Goal: Participate in discussion: Engage in conversation with other users on a specific topic

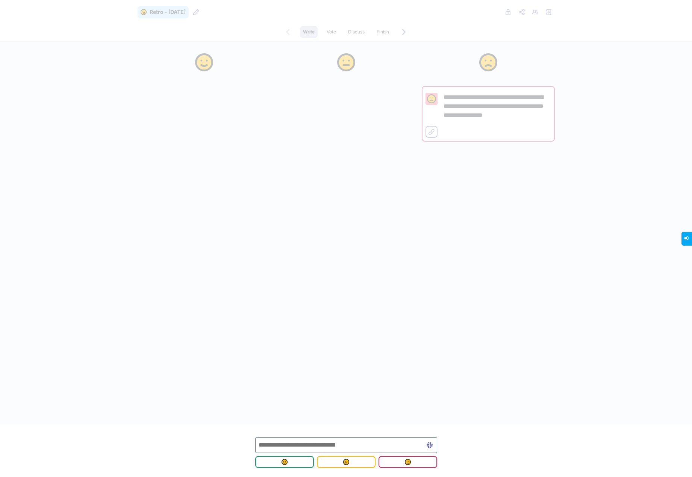
click at [318, 397] on input "text" at bounding box center [346, 445] width 182 height 16
click at [348, 236] on div at bounding box center [346, 145] width 133 height 209
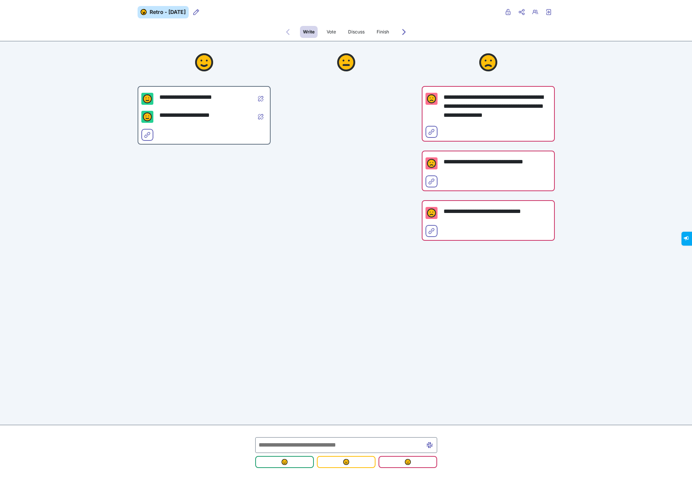
click at [325, 397] on input "text" at bounding box center [346, 445] width 182 height 16
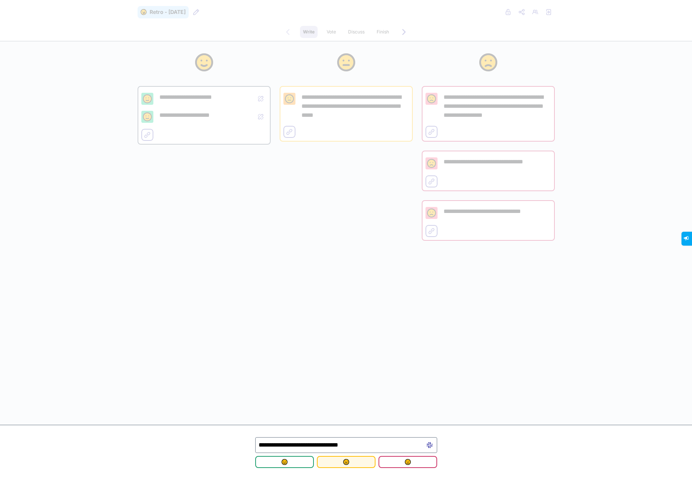
type input "**********"
click at [359, 397] on span "submit" at bounding box center [346, 462] width 47 height 6
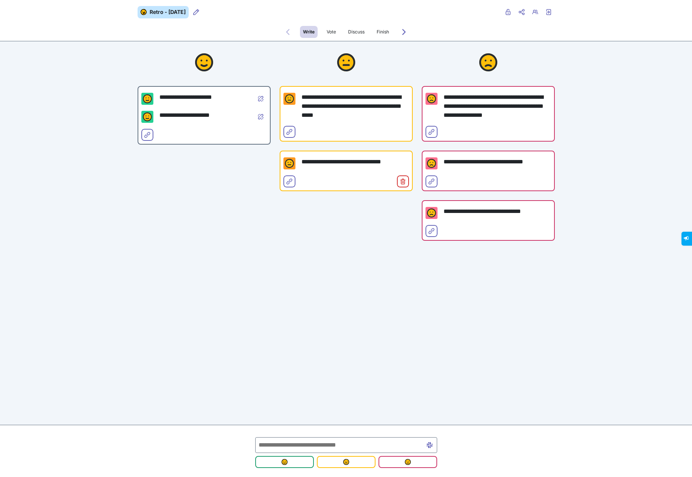
click at [318, 397] on input "text" at bounding box center [346, 445] width 182 height 16
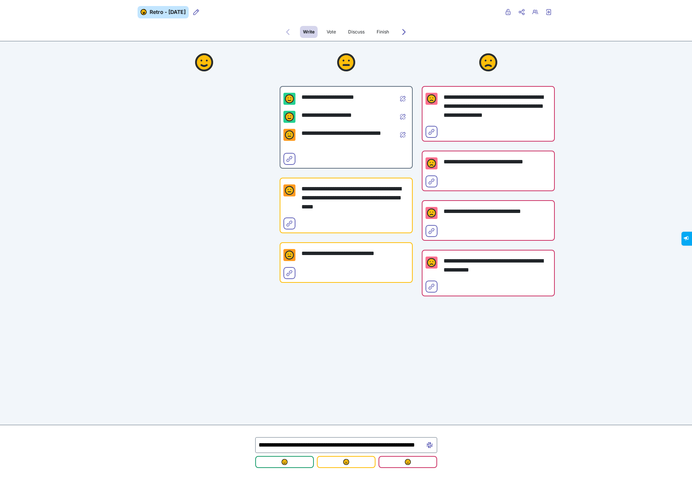
scroll to position [0, 37]
type input "**********"
click at [349, 397] on span "submit" at bounding box center [346, 462] width 47 height 6
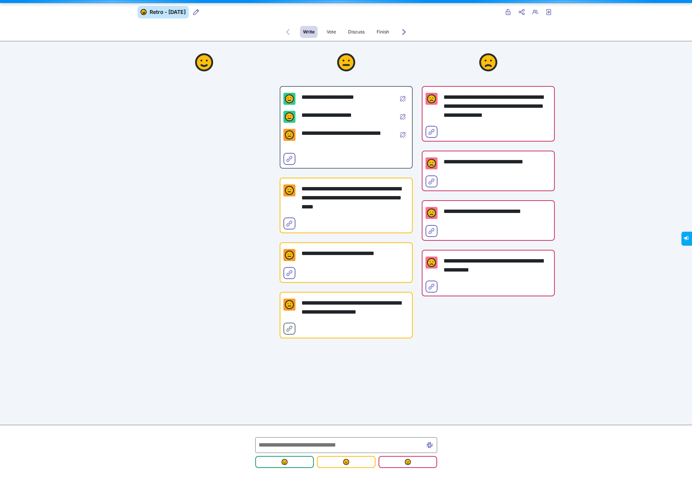
scroll to position [0, 0]
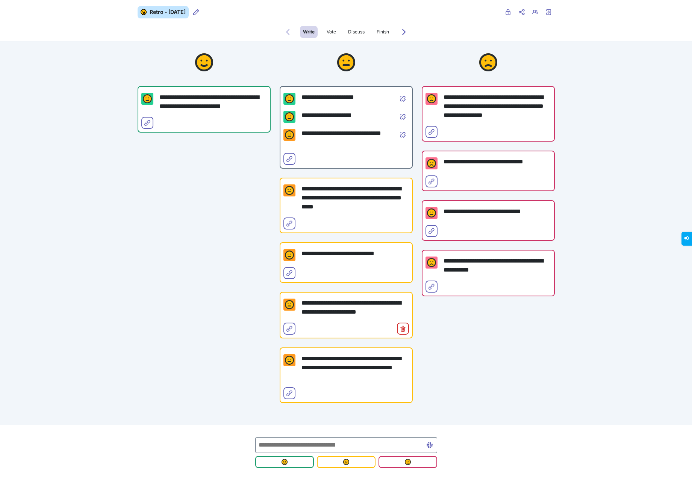
click at [323, 397] on input "text" at bounding box center [346, 445] width 182 height 16
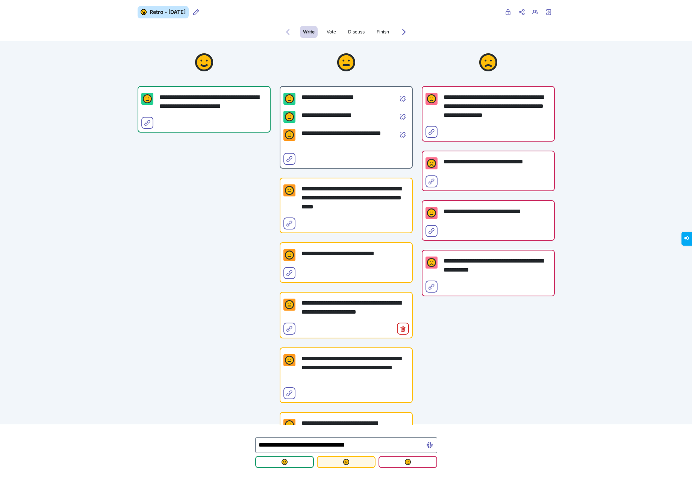
type input "**********"
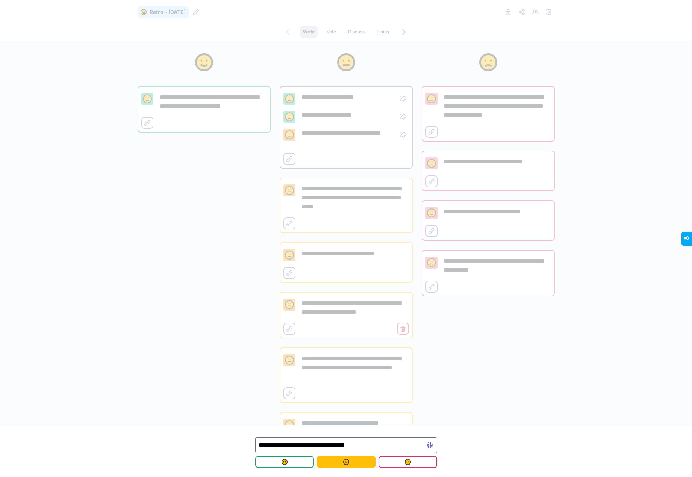
click at [345, 397] on img "submit" at bounding box center [346, 462] width 6 height 6
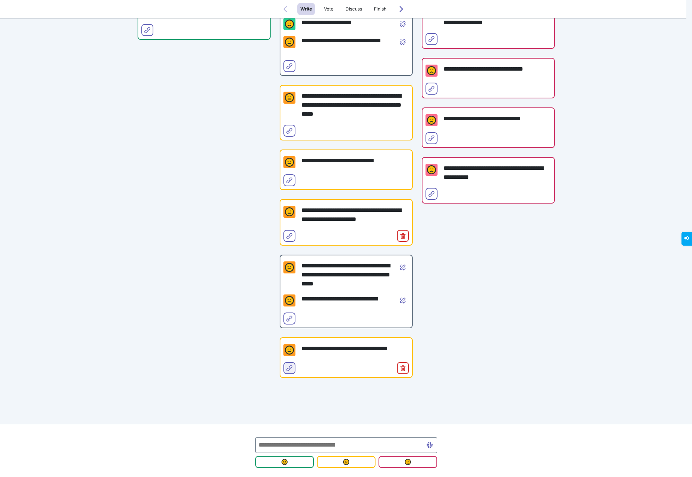
click at [286, 369] on icon "Select for merge" at bounding box center [289, 368] width 6 height 6
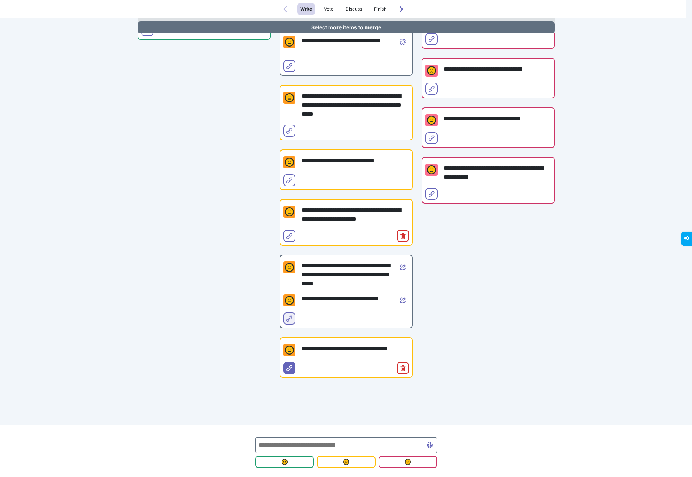
click at [286, 318] on icon "Select for merge" at bounding box center [289, 319] width 6 height 6
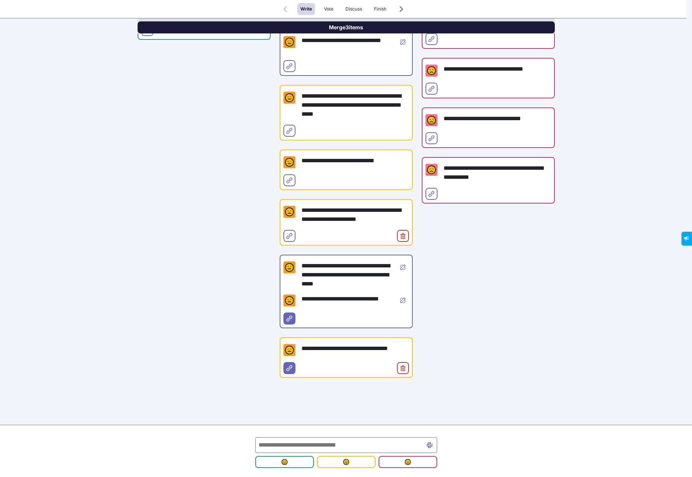
click at [356, 24] on button "Merge 3 items" at bounding box center [346, 27] width 417 height 12
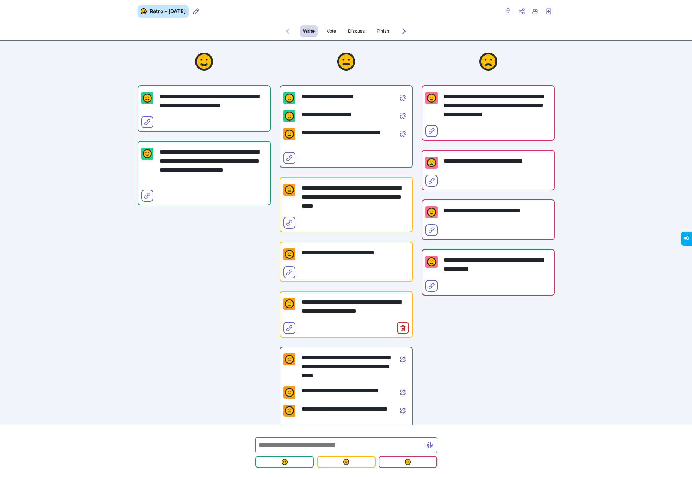
scroll to position [0, 0]
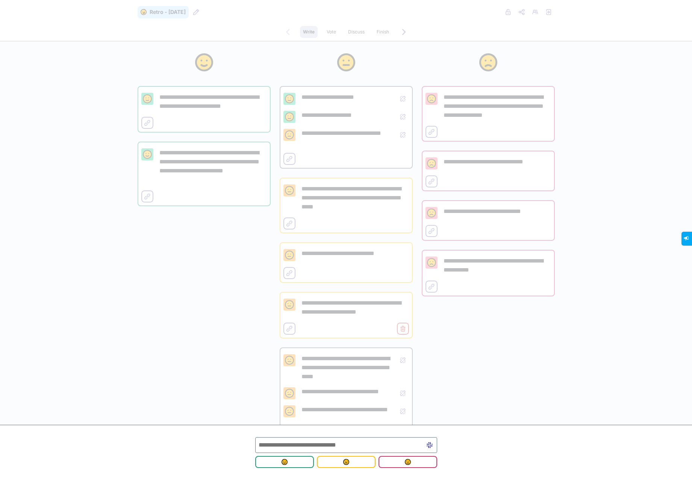
click at [316, 397] on input "text" at bounding box center [346, 445] width 182 height 16
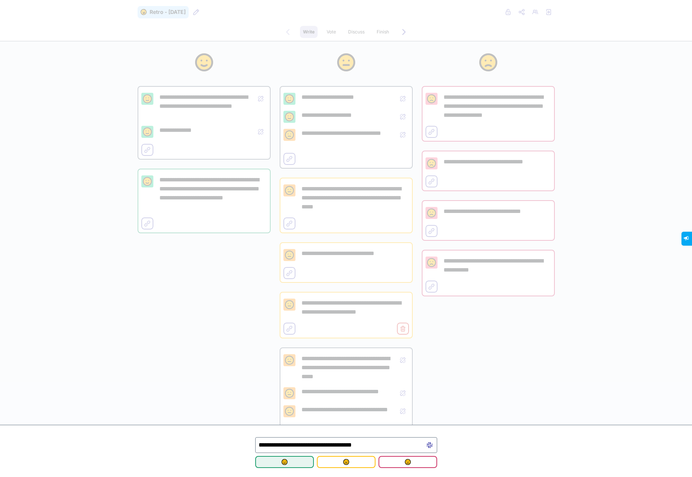
type input "**********"
click at [297, 397] on button "submit" at bounding box center [284, 462] width 59 height 12
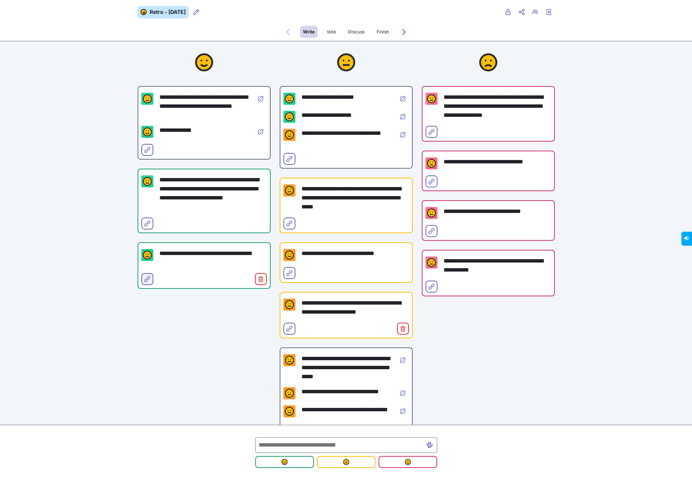
click at [144, 280] on icon "Select for merge" at bounding box center [147, 279] width 6 height 6
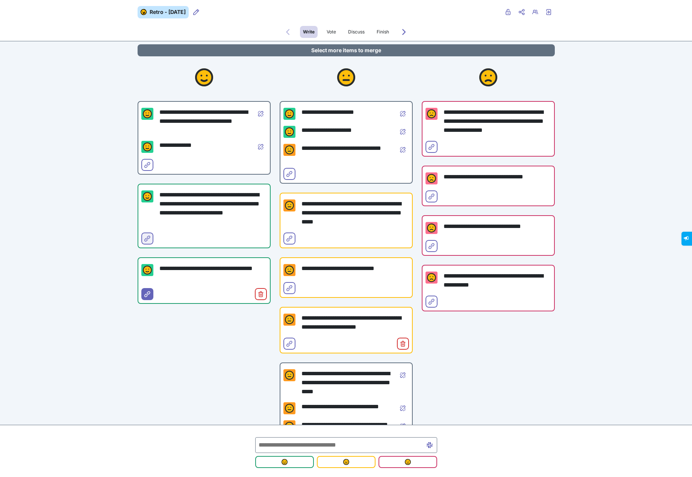
click at [144, 239] on icon "Select for merge" at bounding box center [147, 239] width 6 height 6
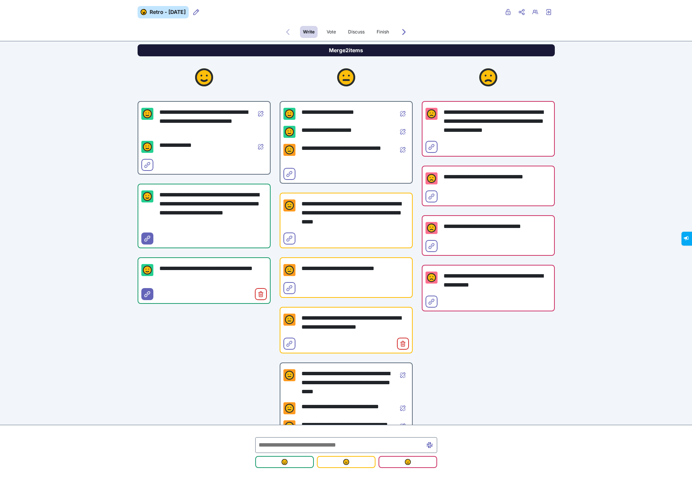
click at [270, 53] on button "Merge 2 items" at bounding box center [346, 50] width 417 height 12
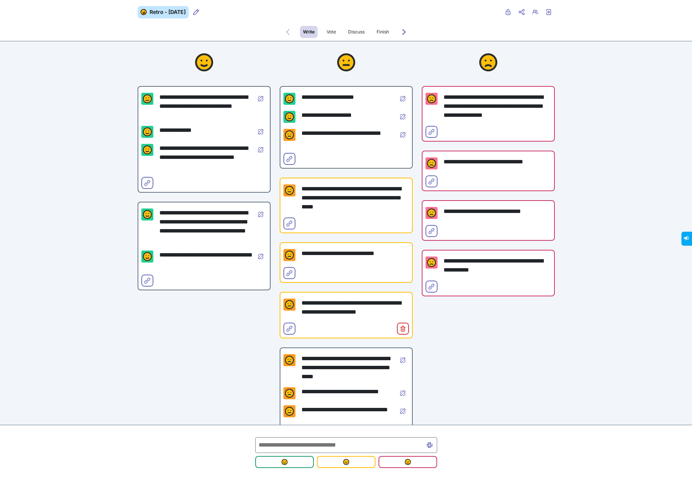
click at [391, 397] on input "text" at bounding box center [346, 445] width 182 height 16
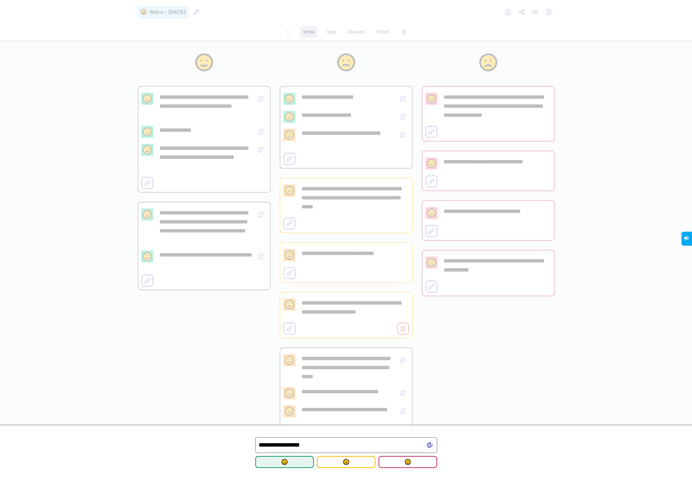
type input "**********"
click at [297, 397] on button "submit" at bounding box center [284, 462] width 59 height 12
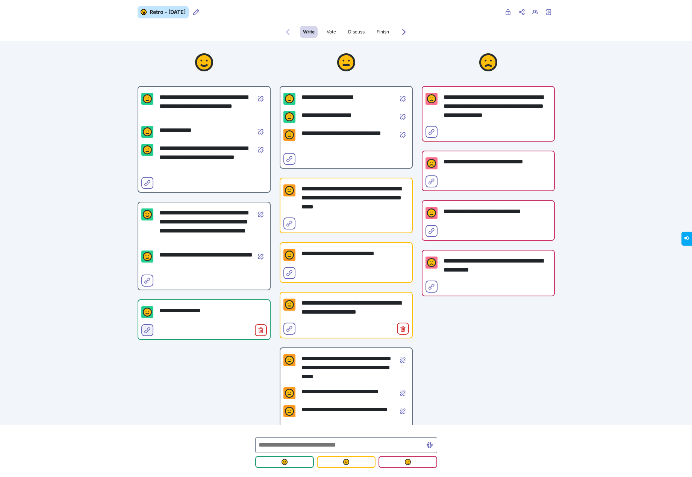
click at [144, 332] on icon "Select for merge" at bounding box center [147, 330] width 6 height 6
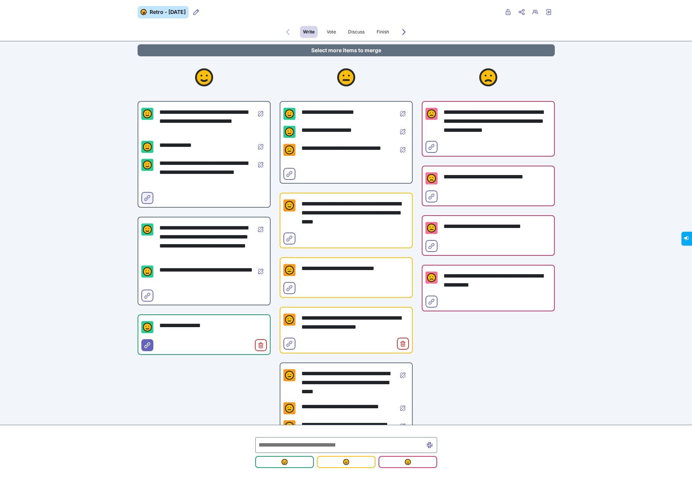
click at [145, 201] on icon "Select for merge" at bounding box center [147, 198] width 6 height 6
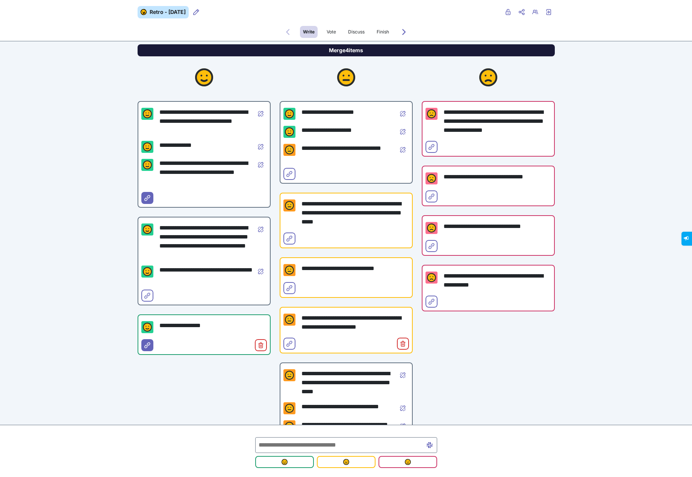
click at [258, 55] on button "Merge 4 items" at bounding box center [346, 50] width 417 height 12
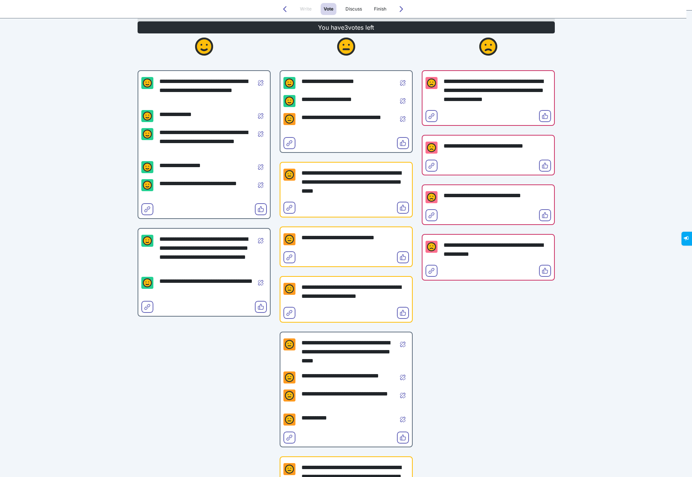
scroll to position [38, 0]
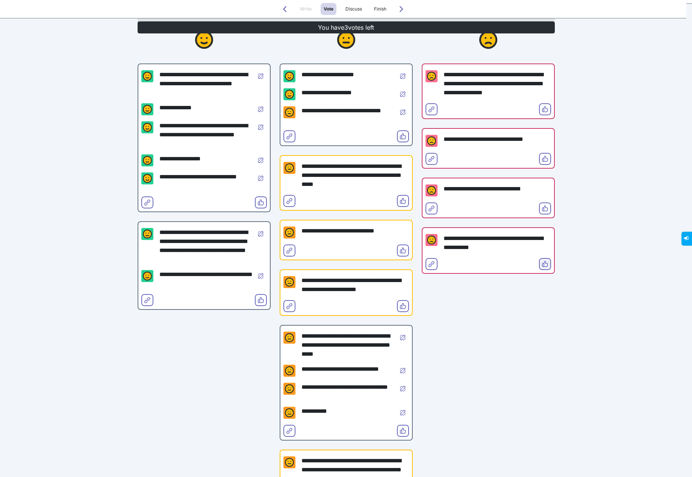
click at [545, 263] on icon "Vote" at bounding box center [545, 264] width 6 height 6
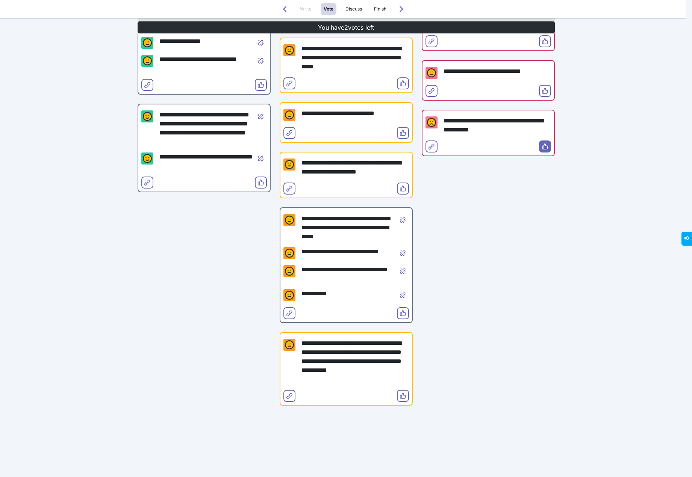
scroll to position [145, 0]
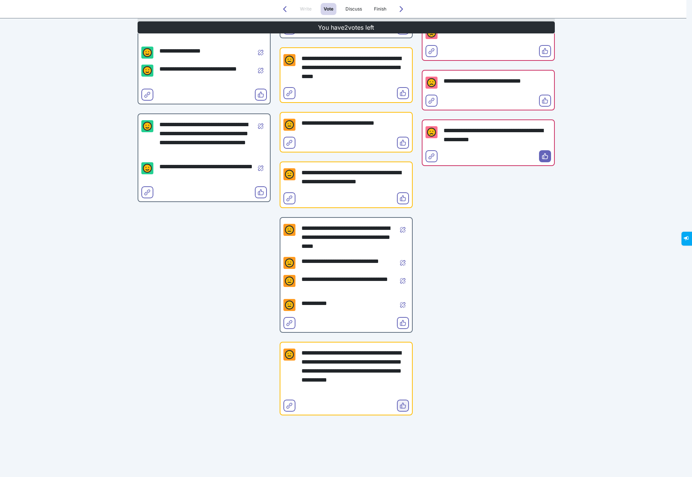
click at [401, 397] on icon "Vote" at bounding box center [403, 406] width 6 height 6
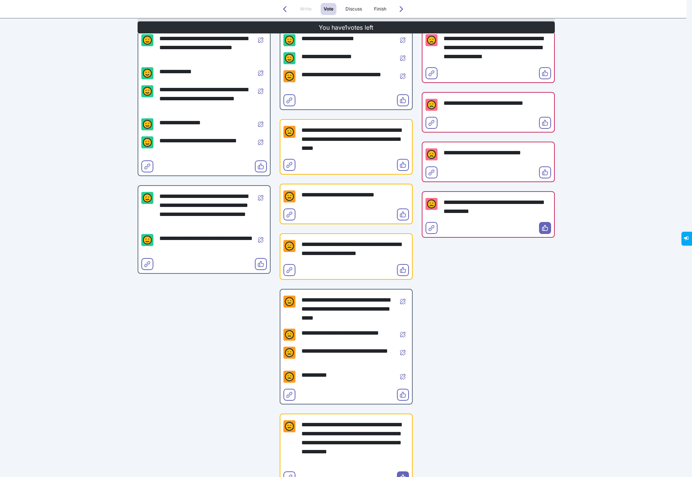
scroll to position [75, 0]
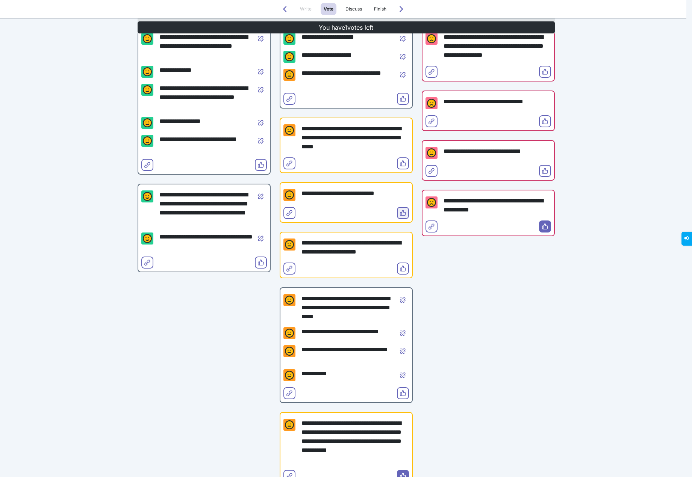
click at [400, 215] on icon "Vote" at bounding box center [403, 213] width 6 height 6
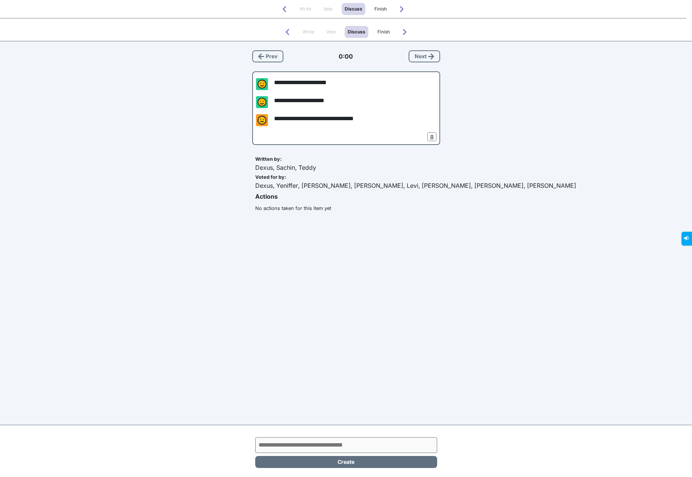
scroll to position [0, 0]
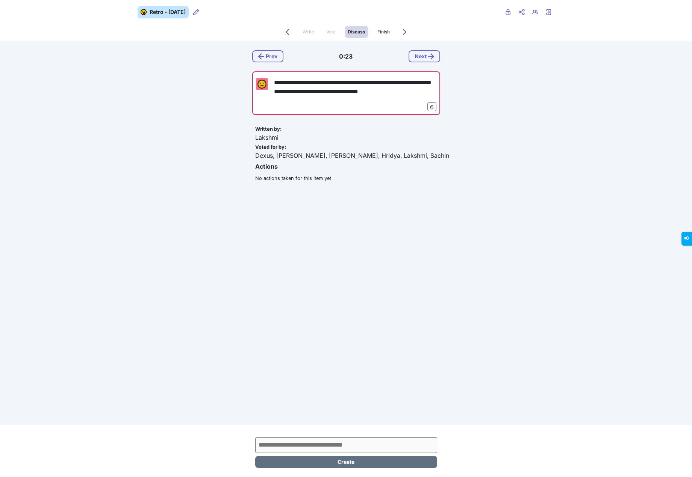
click at [82, 313] on div "**********" at bounding box center [346, 238] width 692 height 477
click at [539, 11] on button "Retro users" at bounding box center [535, 12] width 12 height 12
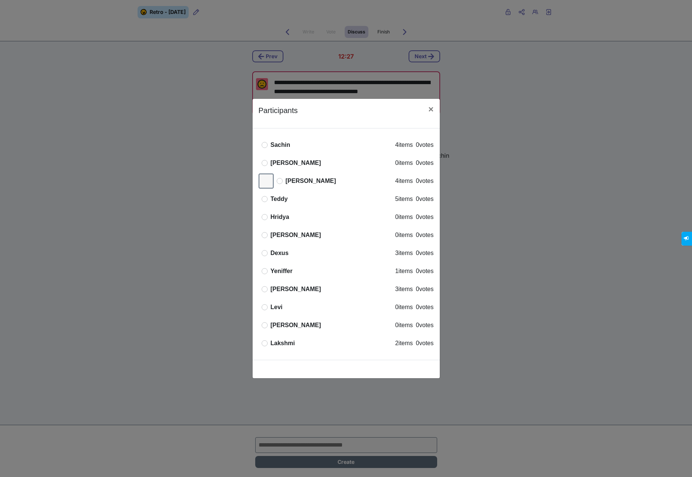
click at [537, 135] on div "Participants × Offline Sachin 4 items 0 votes Offline [PERSON_NAME] 0 items 0 v…" at bounding box center [346, 238] width 692 height 477
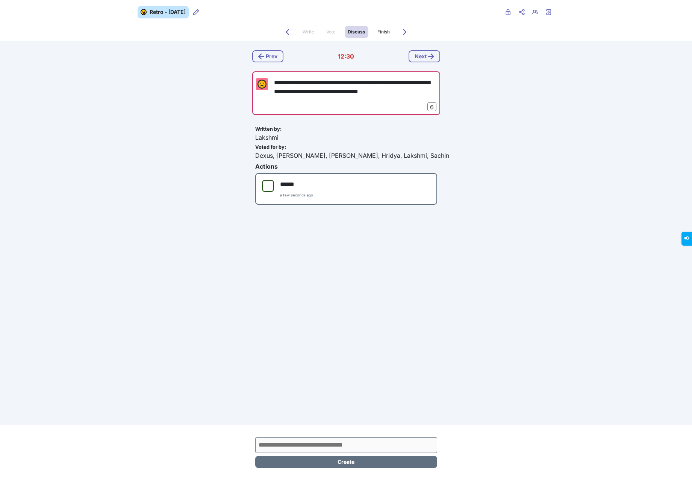
click at [487, 328] on div "**********" at bounding box center [346, 238] width 692 height 477
